Goal: Find specific page/section: Find specific page/section

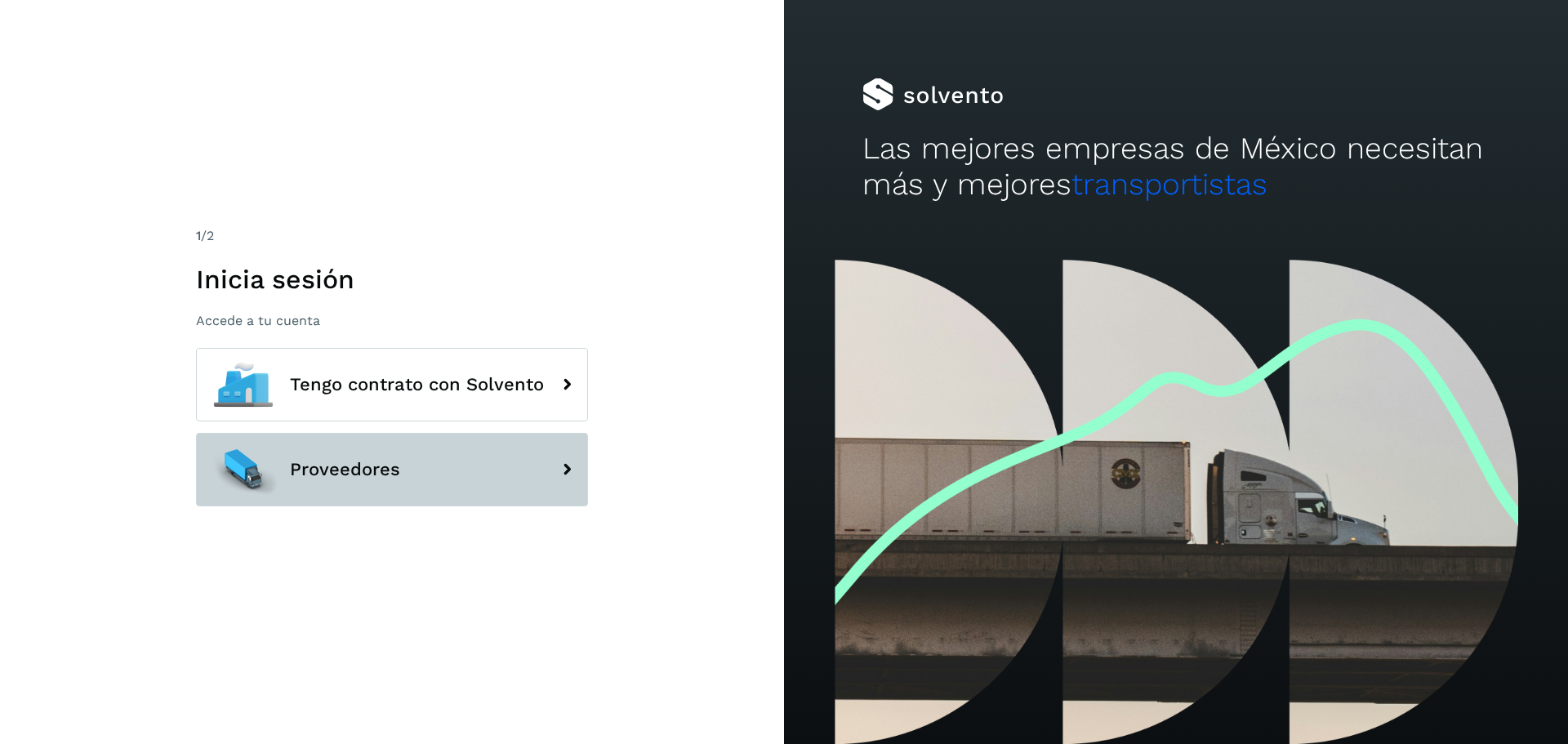
click at [320, 469] on span "Proveedores" at bounding box center [345, 469] width 111 height 20
click at [372, 469] on span "Proveedores" at bounding box center [345, 469] width 111 height 20
click at [315, 479] on span "Proveedores" at bounding box center [345, 469] width 111 height 20
click at [570, 470] on icon at bounding box center [566, 469] width 33 height 33
click at [335, 465] on span "Proveedores" at bounding box center [345, 469] width 111 height 20
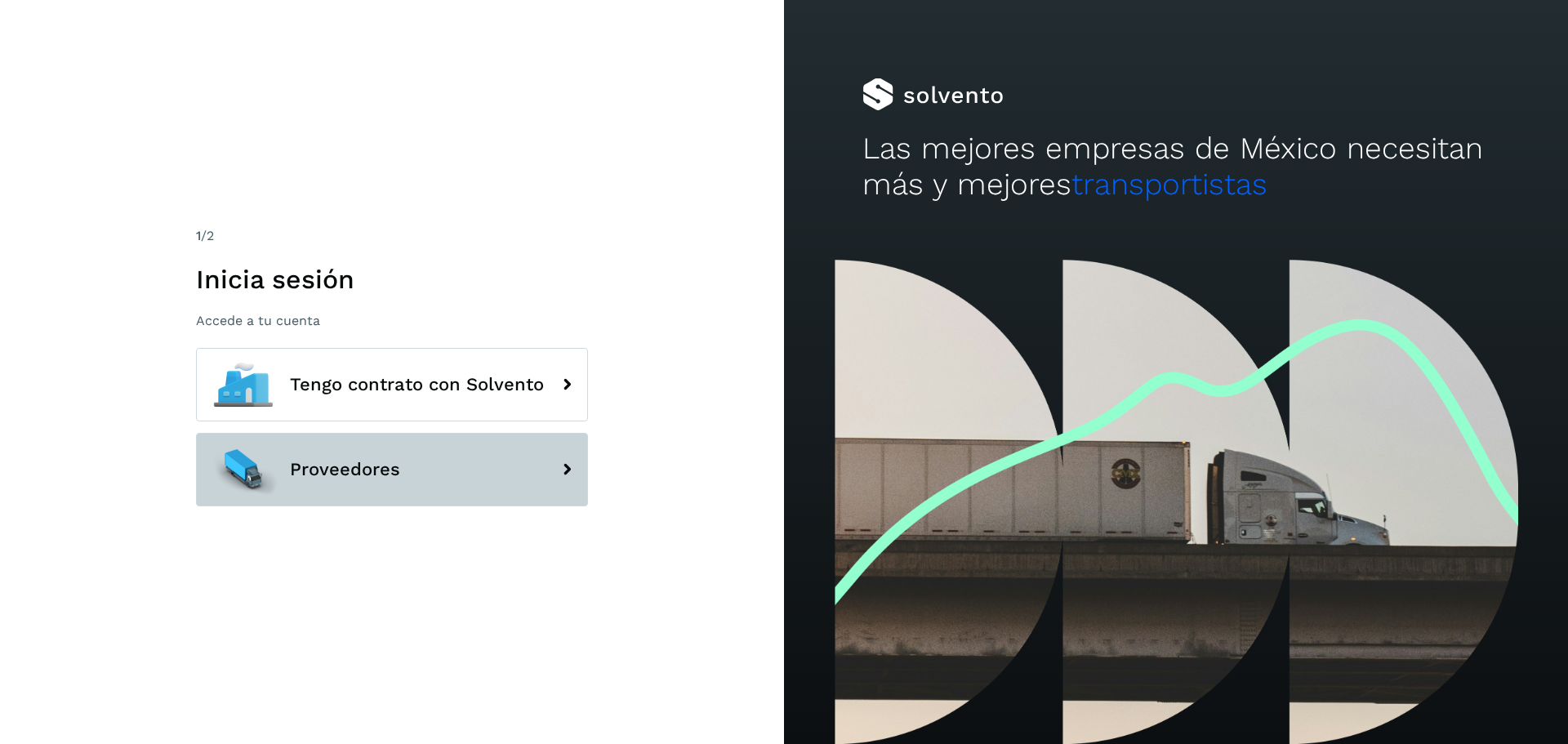
click at [322, 476] on span "Proveedores" at bounding box center [345, 469] width 111 height 20
click at [354, 469] on span "Proveedores" at bounding box center [345, 469] width 111 height 20
click at [316, 471] on span "Proveedores" at bounding box center [345, 469] width 111 height 20
